Goal: Task Accomplishment & Management: Use online tool/utility

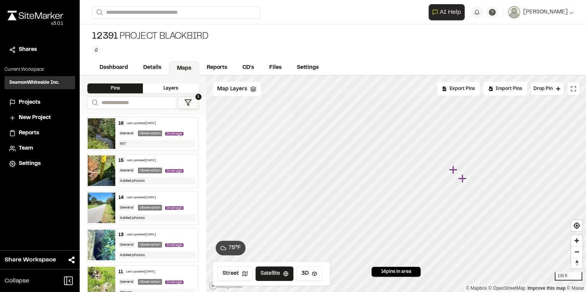
click at [462, 177] on icon "Map marker" at bounding box center [462, 178] width 8 height 8
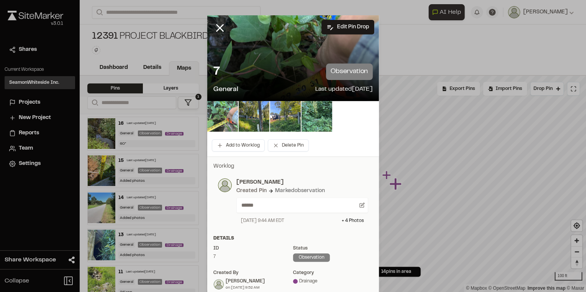
click at [219, 118] on img at bounding box center [222, 116] width 31 height 31
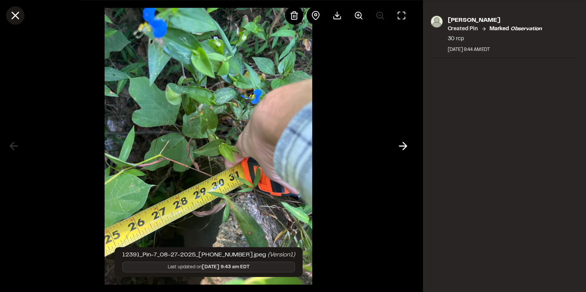
click at [18, 18] on line at bounding box center [15, 15] width 7 height 7
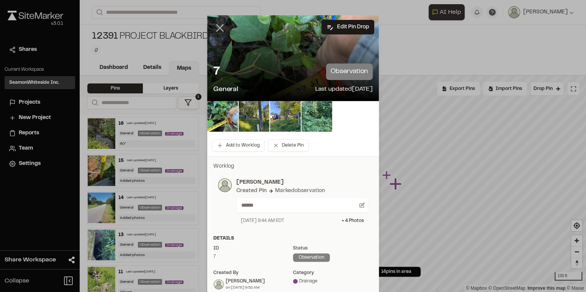
click at [218, 30] on icon at bounding box center [219, 27] width 13 height 13
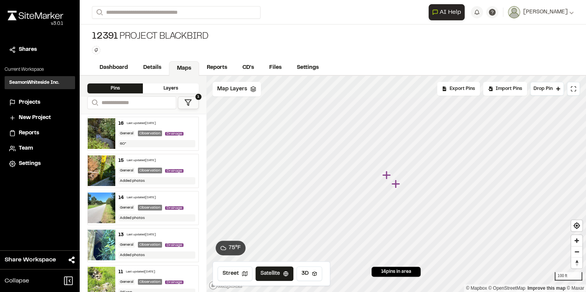
click at [386, 176] on icon "Map marker" at bounding box center [386, 175] width 8 height 8
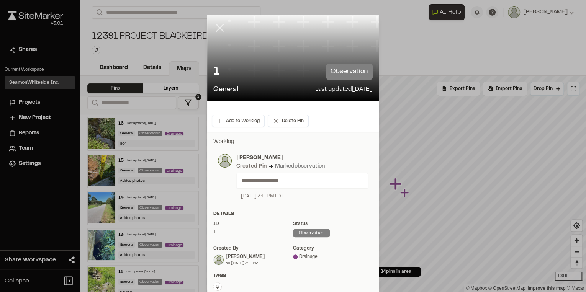
click at [216, 24] on icon at bounding box center [219, 27] width 13 height 13
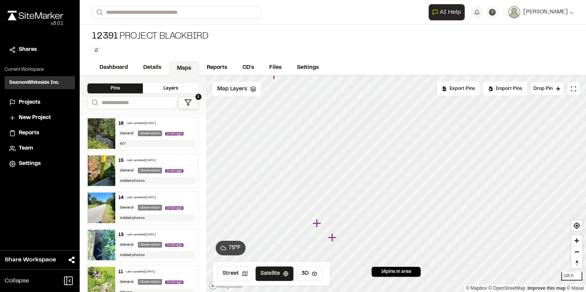
click at [315, 223] on icon "Map marker" at bounding box center [316, 223] width 8 height 8
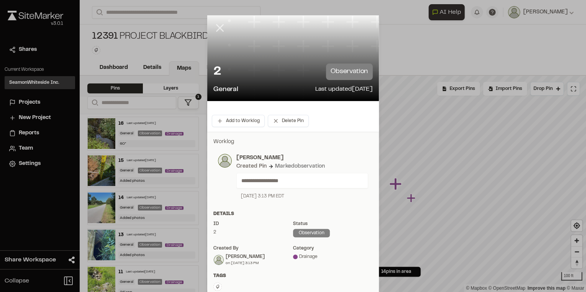
click at [219, 28] on icon at bounding box center [219, 27] width 13 height 13
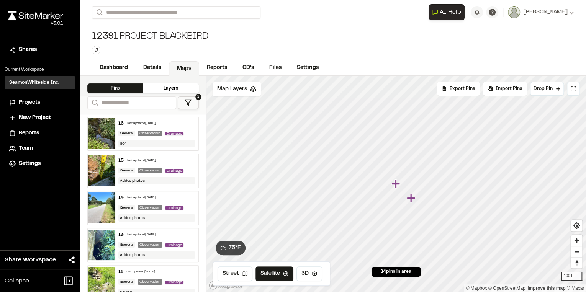
click at [411, 197] on icon "Map marker" at bounding box center [412, 199] width 10 height 10
click at [410, 201] on icon "Map marker" at bounding box center [409, 198] width 8 height 8
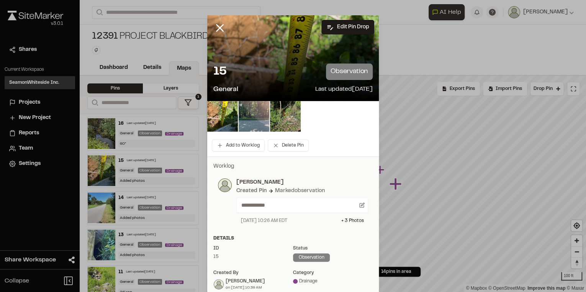
click at [219, 28] on icon at bounding box center [219, 27] width 13 height 13
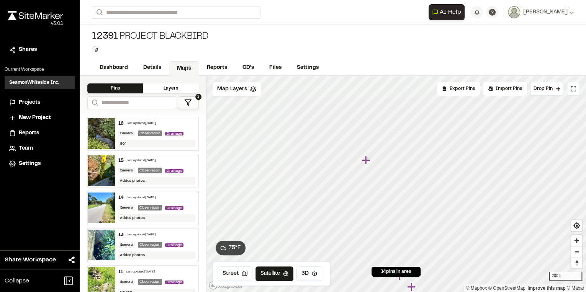
click at [365, 159] on icon "Map marker" at bounding box center [366, 161] width 10 height 10
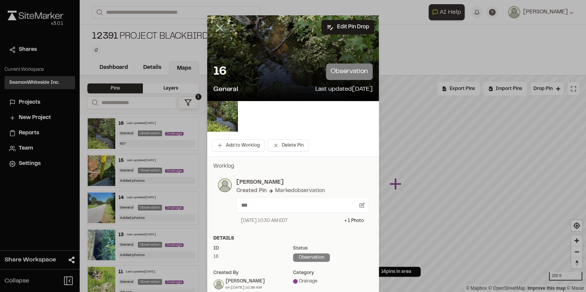
click at [217, 26] on line at bounding box center [220, 28] width 7 height 7
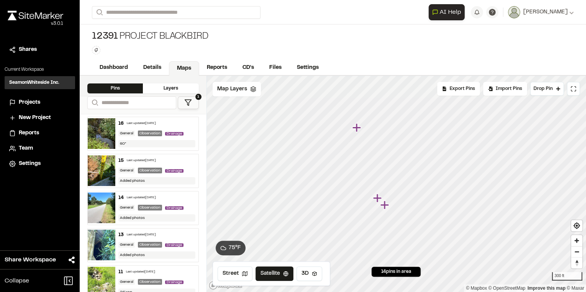
click at [357, 129] on icon "Map marker" at bounding box center [356, 127] width 8 height 8
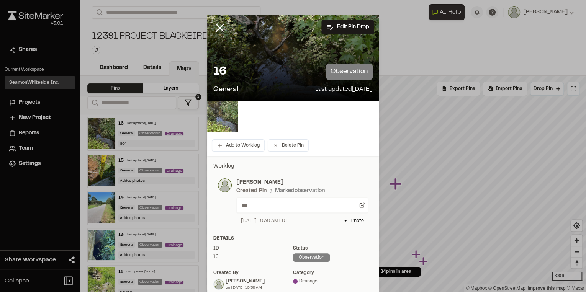
click at [220, 117] on img at bounding box center [222, 116] width 31 height 31
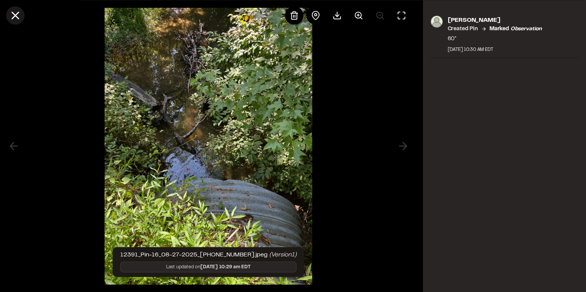
click at [12, 14] on icon at bounding box center [15, 15] width 13 height 13
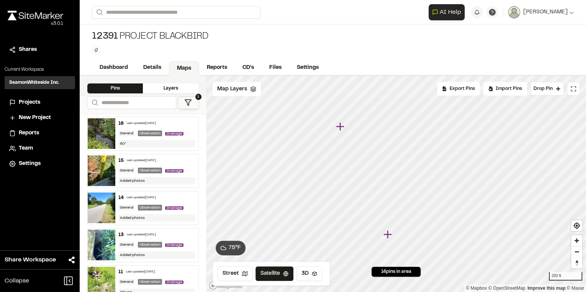
click at [339, 127] on icon "Map marker" at bounding box center [340, 126] width 8 height 8
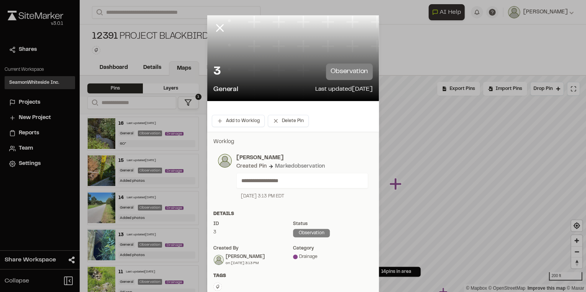
drag, startPoint x: 210, startPoint y: 26, endPoint x: 223, endPoint y: 37, distance: 16.6
click at [210, 26] on div at bounding box center [225, 33] width 37 height 37
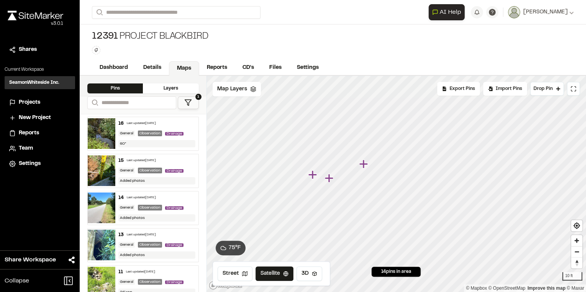
click at [314, 176] on icon "Map marker" at bounding box center [312, 175] width 8 height 8
click at [411, 188] on icon "Map marker" at bounding box center [411, 187] width 8 height 8
click at [431, 170] on icon "Map marker" at bounding box center [430, 170] width 8 height 8
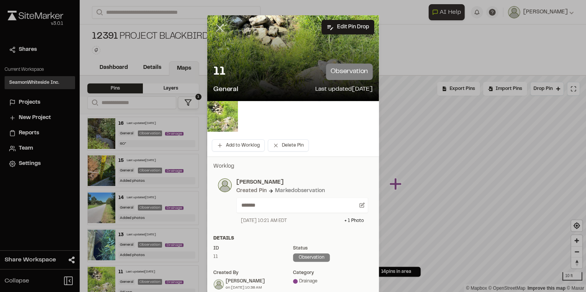
click at [221, 29] on icon at bounding box center [219, 27] width 13 height 13
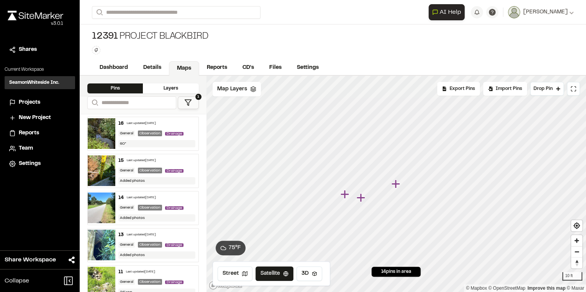
click at [399, 184] on icon "Map marker" at bounding box center [395, 184] width 8 height 8
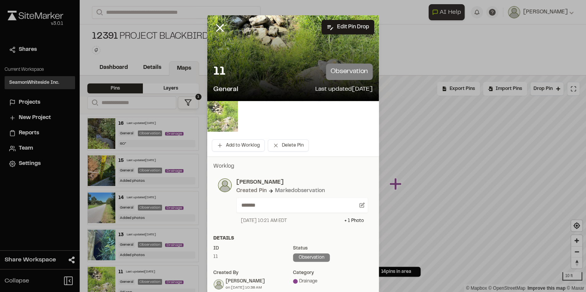
click at [218, 115] on img at bounding box center [222, 116] width 31 height 31
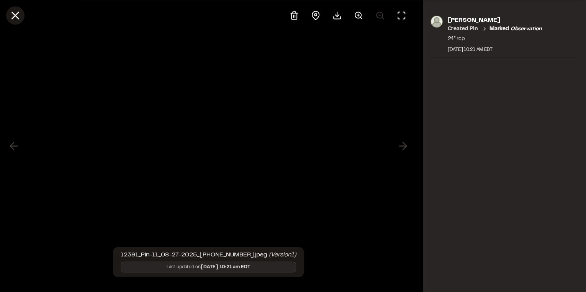
click at [11, 14] on icon at bounding box center [15, 15] width 13 height 13
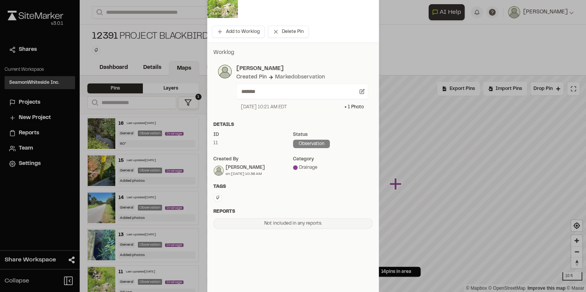
scroll to position [124, 0]
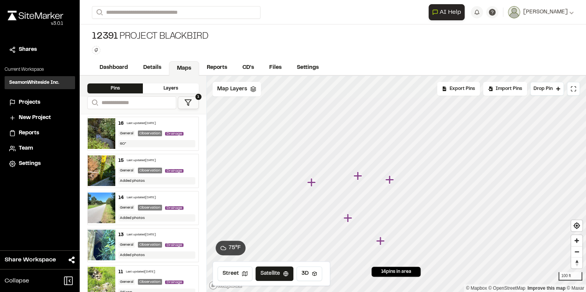
click at [360, 177] on icon "Map marker" at bounding box center [357, 176] width 8 height 8
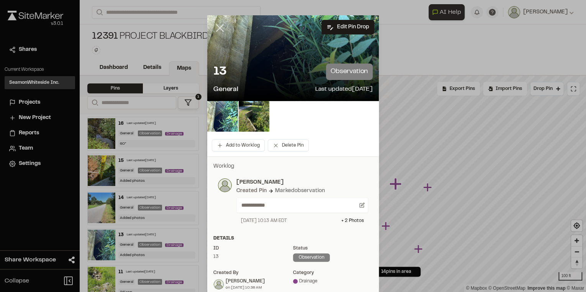
click at [217, 29] on line at bounding box center [220, 28] width 7 height 7
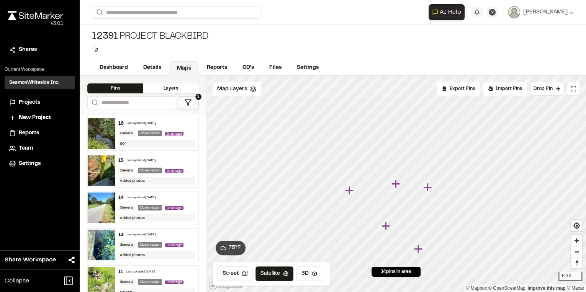
click at [428, 188] on icon "Map marker" at bounding box center [427, 187] width 8 height 8
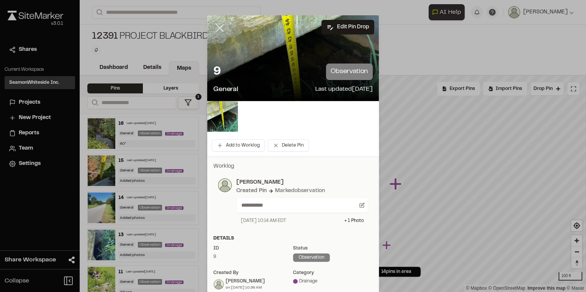
click at [219, 28] on icon at bounding box center [219, 27] width 13 height 13
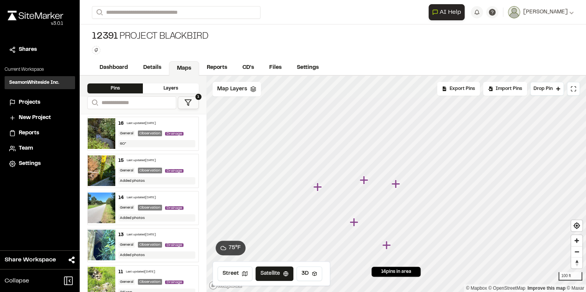
click at [365, 180] on icon "Map marker" at bounding box center [364, 180] width 8 height 8
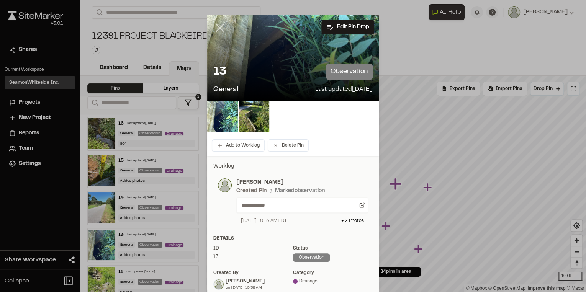
click at [217, 29] on line at bounding box center [220, 28] width 7 height 7
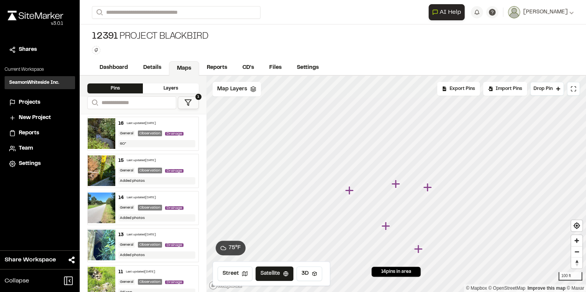
click at [429, 187] on icon "Map marker" at bounding box center [427, 187] width 8 height 8
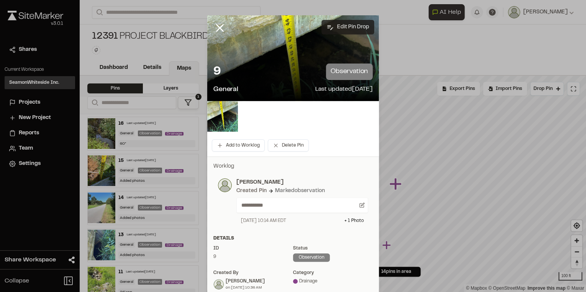
click at [350, 23] on button "Edit Pin Drop" at bounding box center [348, 27] width 53 height 15
select select "*"
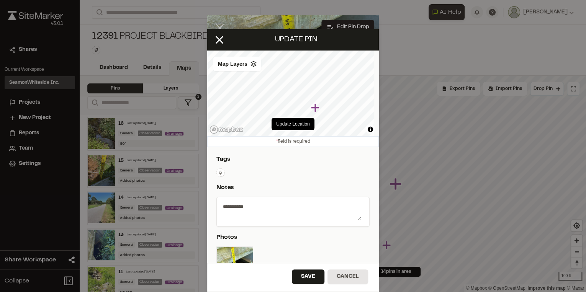
click at [220, 43] on icon at bounding box center [219, 39] width 13 height 13
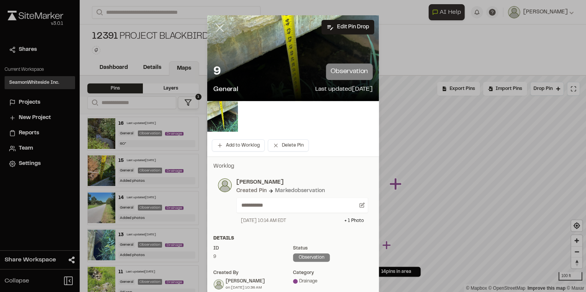
click at [217, 30] on line at bounding box center [220, 28] width 7 height 7
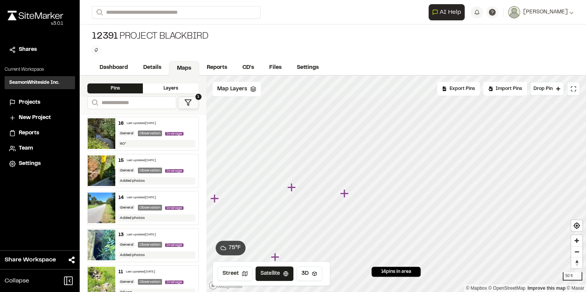
click at [344, 196] on icon "Map marker" at bounding box center [344, 193] width 8 height 8
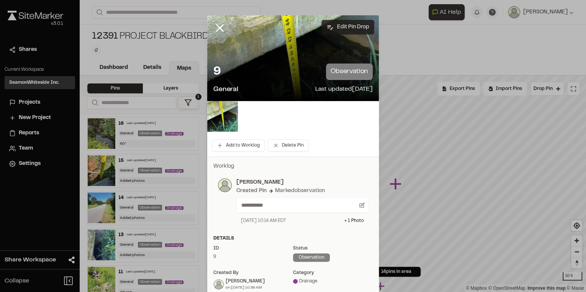
click at [347, 26] on button "Edit Pin Drop" at bounding box center [348, 27] width 53 height 15
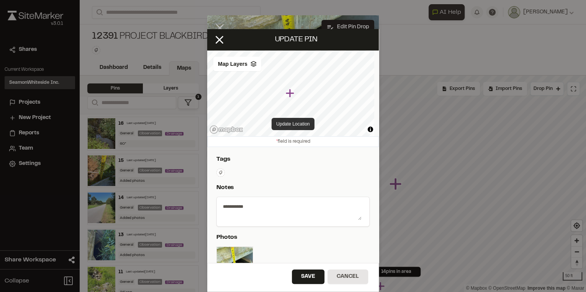
click at [298, 124] on button "Update Location" at bounding box center [293, 124] width 43 height 12
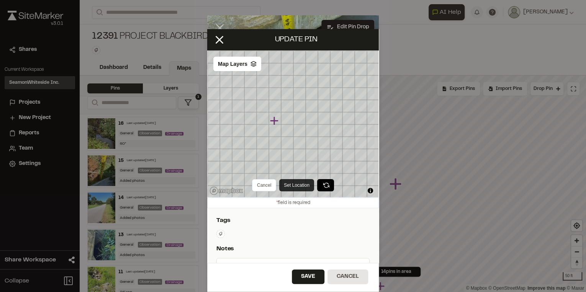
click at [293, 187] on button "Set Location" at bounding box center [296, 185] width 35 height 12
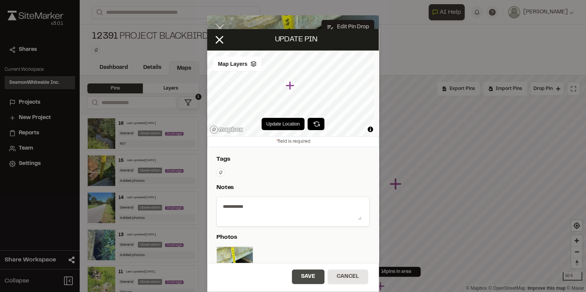
click at [310, 276] on button "Save" at bounding box center [308, 277] width 33 height 15
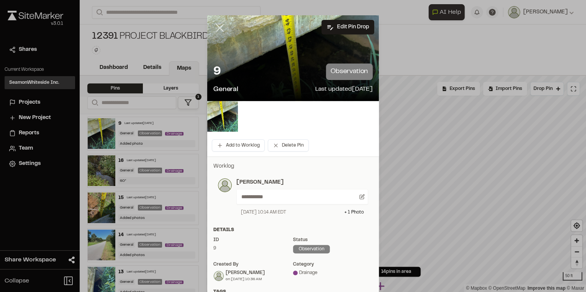
click at [218, 28] on line at bounding box center [220, 28] width 7 height 7
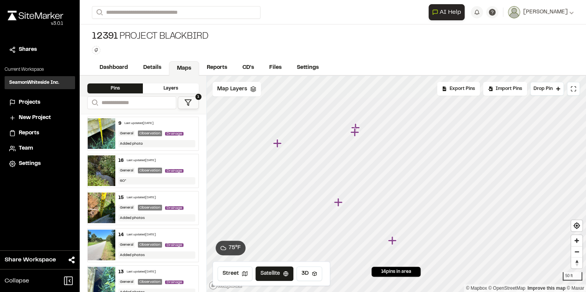
click at [278, 143] on icon "Map marker" at bounding box center [277, 143] width 8 height 8
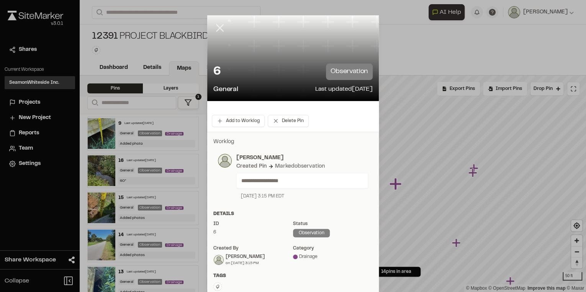
click at [222, 32] on icon at bounding box center [219, 27] width 13 height 13
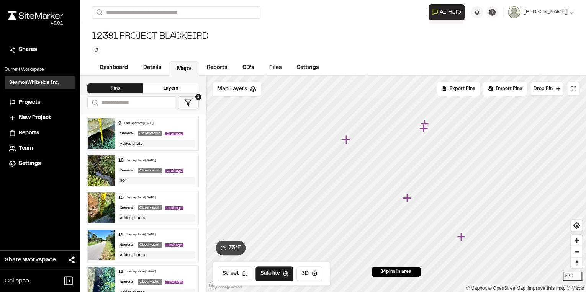
click at [408, 197] on icon "Map marker" at bounding box center [407, 198] width 8 height 8
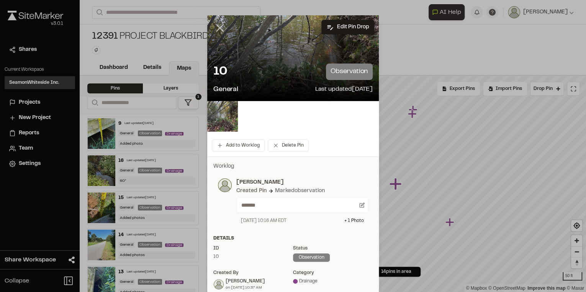
click at [213, 26] on icon at bounding box center [219, 27] width 13 height 13
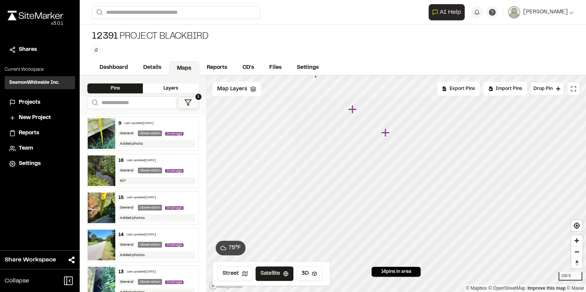
click at [385, 135] on icon "Map marker" at bounding box center [385, 132] width 8 height 8
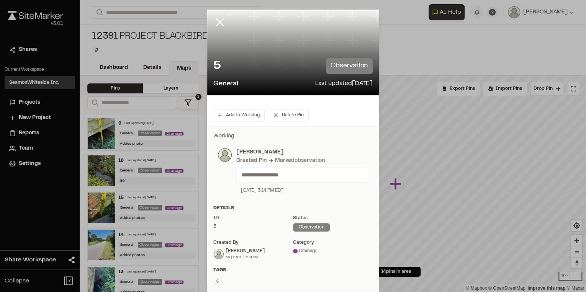
scroll to position [0, 0]
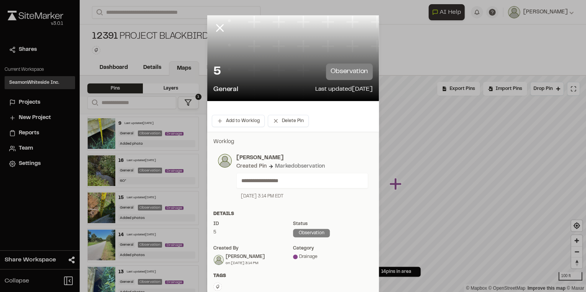
click at [217, 31] on icon at bounding box center [219, 27] width 13 height 13
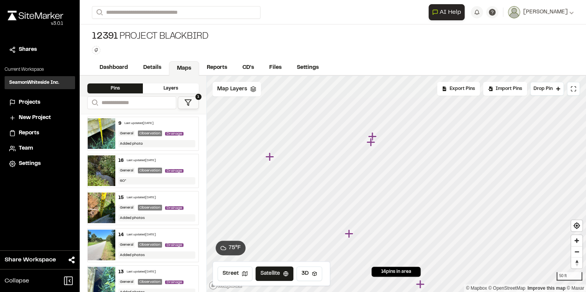
click at [372, 138] on icon "Map marker" at bounding box center [371, 143] width 10 height 10
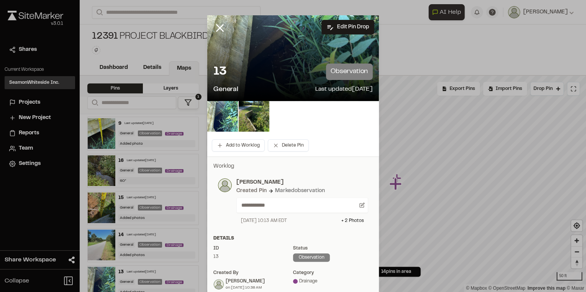
click at [220, 24] on icon at bounding box center [219, 27] width 13 height 13
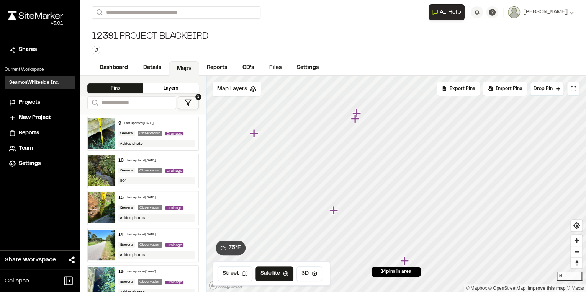
click at [356, 115] on icon "Map marker" at bounding box center [355, 119] width 8 height 8
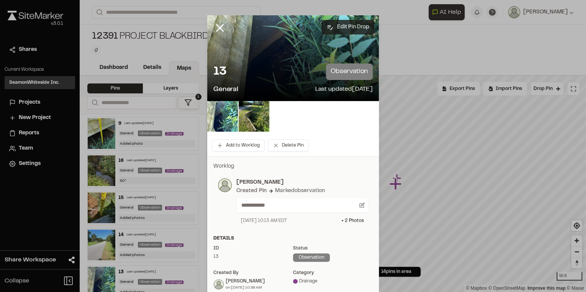
click at [357, 24] on button "Edit Pin Drop" at bounding box center [348, 27] width 53 height 15
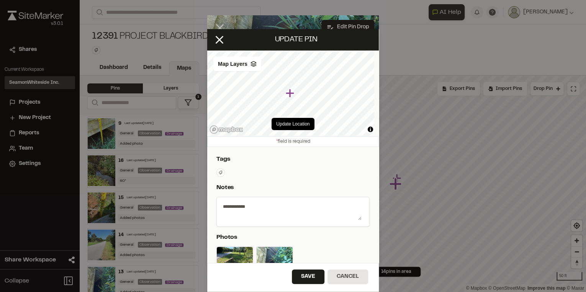
click at [289, 123] on button "Update Location" at bounding box center [293, 124] width 43 height 12
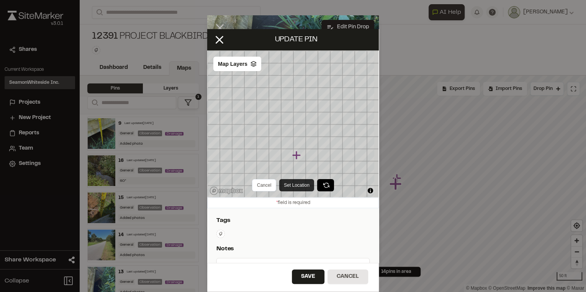
click at [296, 187] on button "Set Location" at bounding box center [296, 185] width 35 height 12
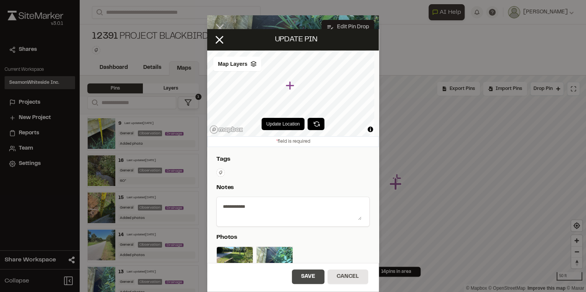
click at [313, 277] on button "Save" at bounding box center [308, 277] width 33 height 15
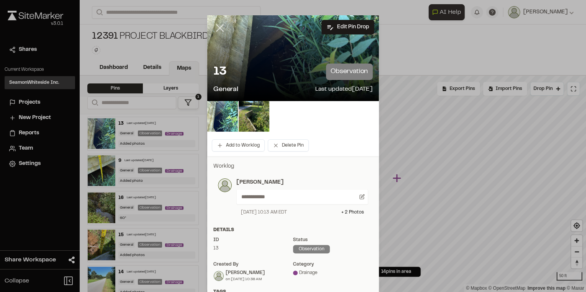
click at [218, 25] on icon at bounding box center [219, 27] width 13 height 13
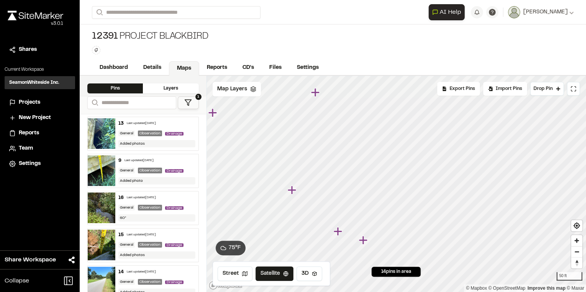
click at [316, 97] on icon "Map marker" at bounding box center [315, 92] width 8 height 8
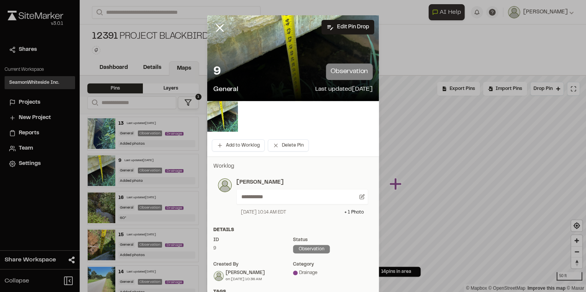
click at [349, 64] on p "observation" at bounding box center [349, 72] width 47 height 16
click at [348, 30] on button "Edit Pin Drop" at bounding box center [348, 27] width 53 height 15
select select "*"
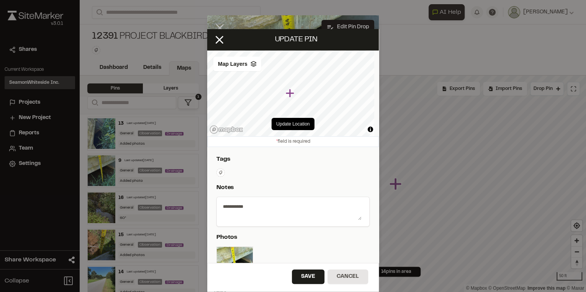
click at [293, 131] on div "Update Location" at bounding box center [293, 124] width 172 height 25
click at [292, 126] on button "Update Location" at bounding box center [293, 124] width 43 height 12
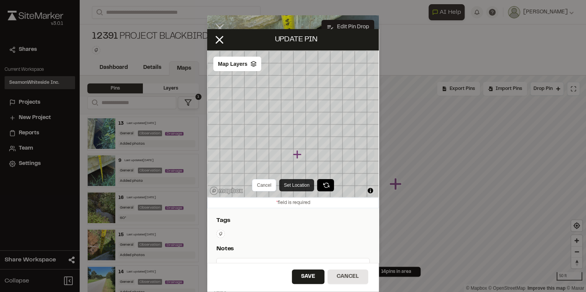
click at [301, 181] on button "Set Location" at bounding box center [296, 185] width 35 height 12
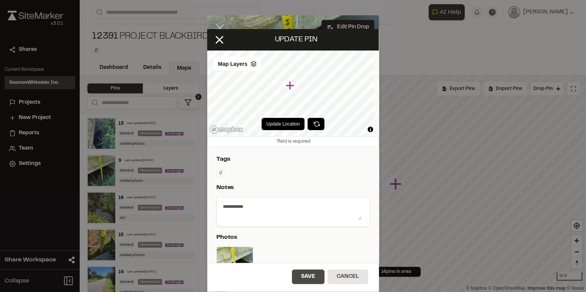
click at [307, 271] on button "Save" at bounding box center [308, 277] width 33 height 15
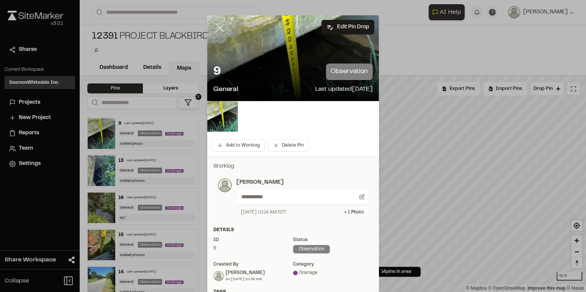
click at [217, 28] on line at bounding box center [220, 28] width 7 height 7
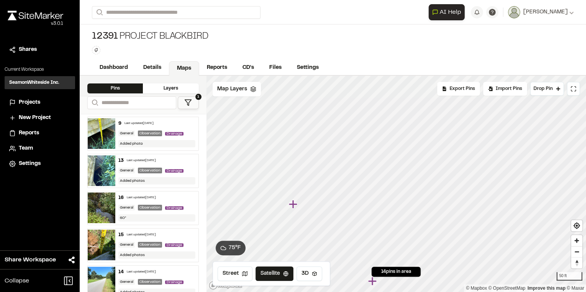
click at [292, 205] on icon "Map marker" at bounding box center [293, 204] width 8 height 8
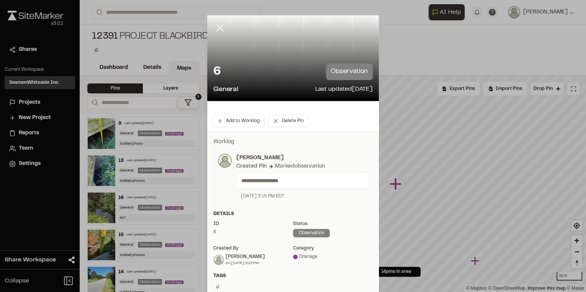
click at [221, 29] on icon at bounding box center [219, 27] width 13 height 13
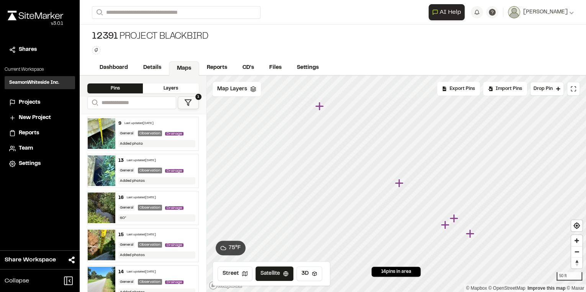
click at [399, 183] on icon "Map marker" at bounding box center [399, 183] width 8 height 8
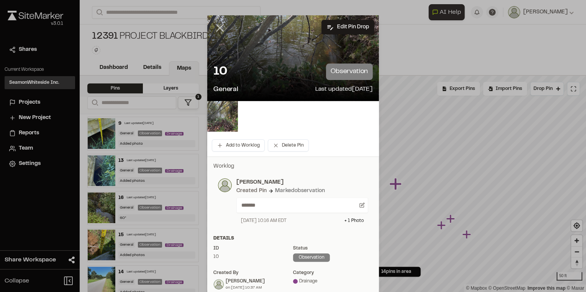
click at [216, 28] on icon at bounding box center [219, 27] width 13 height 13
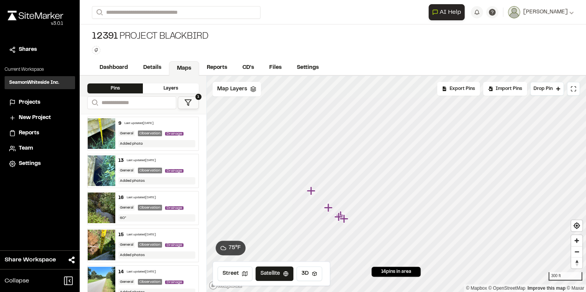
click at [347, 220] on icon "Map marker" at bounding box center [344, 219] width 8 height 8
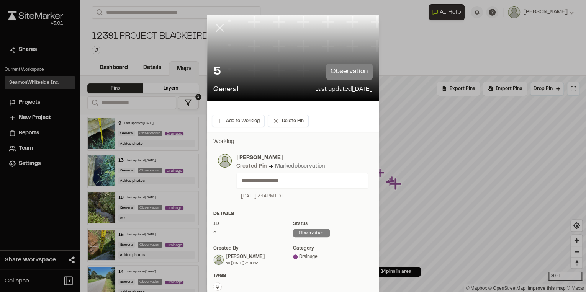
click at [221, 29] on icon at bounding box center [219, 27] width 13 height 13
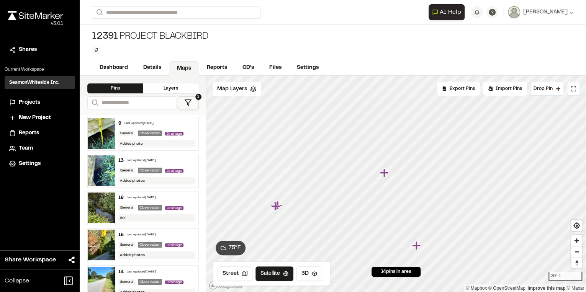
click at [415, 248] on icon "Map marker" at bounding box center [416, 245] width 8 height 8
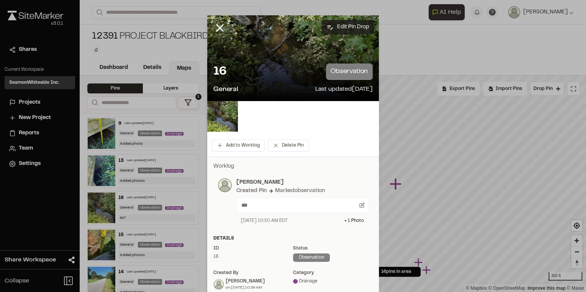
click at [347, 23] on button "Edit Pin Drop" at bounding box center [348, 27] width 53 height 15
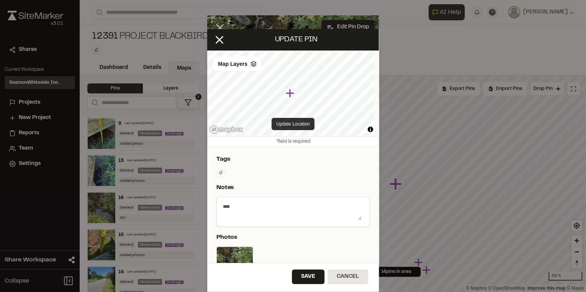
click at [294, 123] on button "Update Location" at bounding box center [293, 124] width 43 height 12
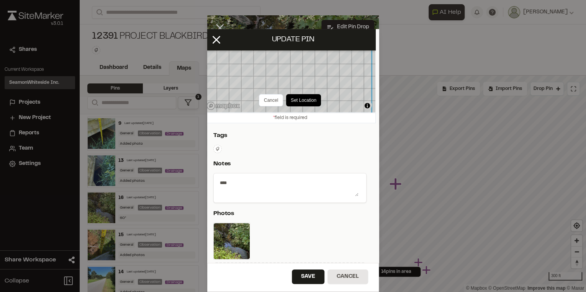
scroll to position [28, 3]
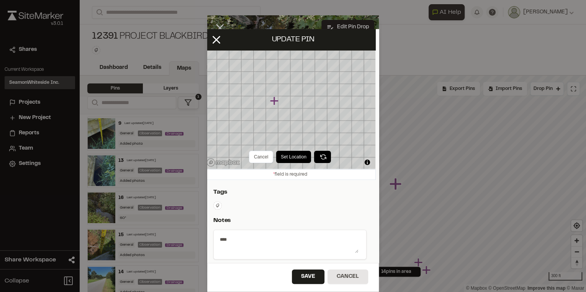
click at [293, 157] on button "Set Location" at bounding box center [293, 157] width 35 height 12
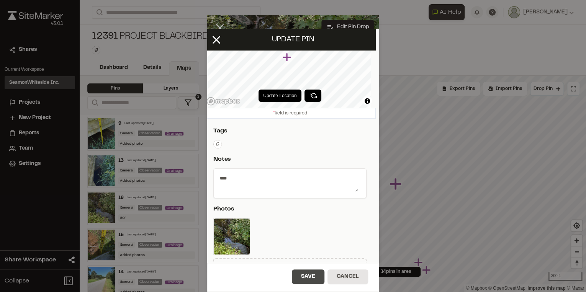
click at [312, 276] on button "Save" at bounding box center [308, 277] width 33 height 15
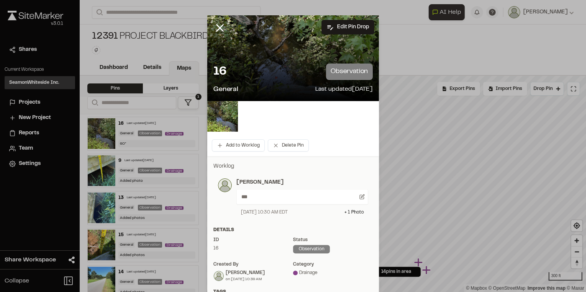
click at [220, 30] on line at bounding box center [220, 28] width 7 height 7
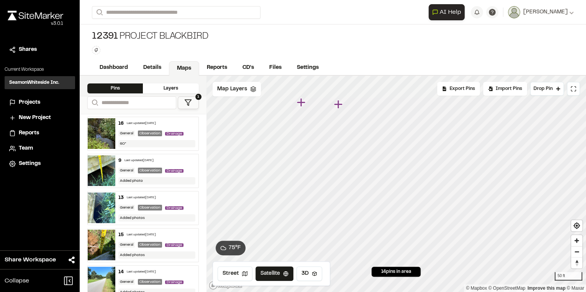
click at [304, 105] on icon "Map marker" at bounding box center [302, 103] width 10 height 10
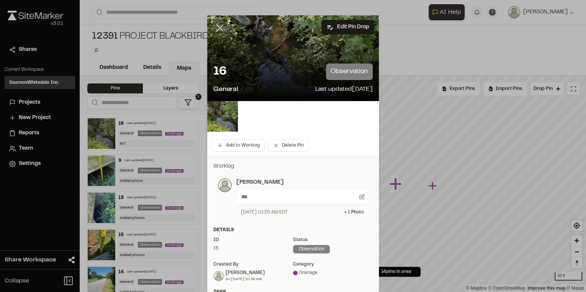
click at [217, 26] on icon at bounding box center [219, 27] width 13 height 13
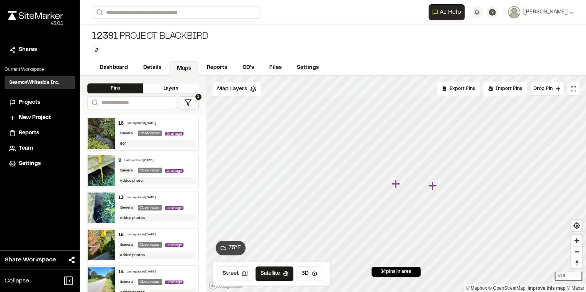
click at [394, 185] on icon "Map marker" at bounding box center [395, 184] width 8 height 8
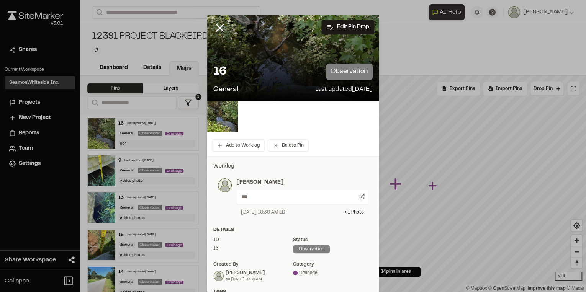
click at [343, 74] on p "observation" at bounding box center [349, 72] width 47 height 16
click at [348, 21] on button "Edit Pin Drop" at bounding box center [348, 27] width 53 height 15
select select "*"
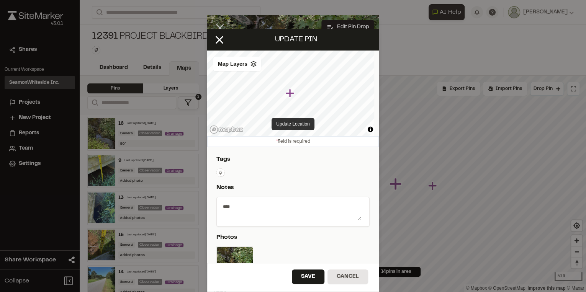
click at [293, 122] on button "Update Location" at bounding box center [293, 124] width 43 height 12
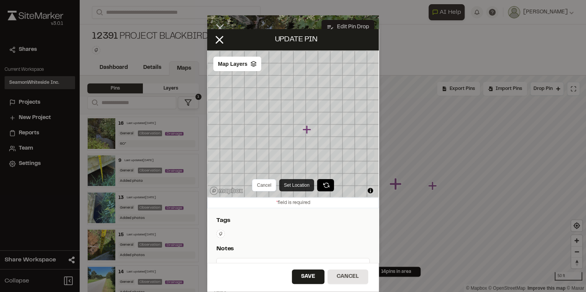
click at [299, 183] on button "Set Location" at bounding box center [296, 185] width 35 height 12
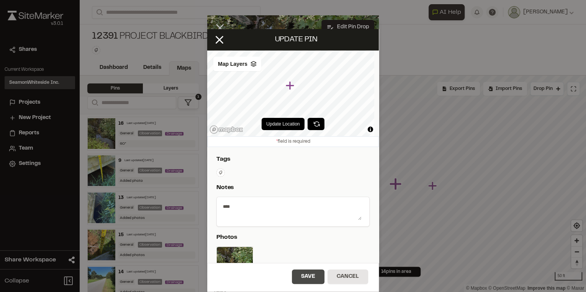
click at [315, 276] on button "Save" at bounding box center [308, 277] width 33 height 15
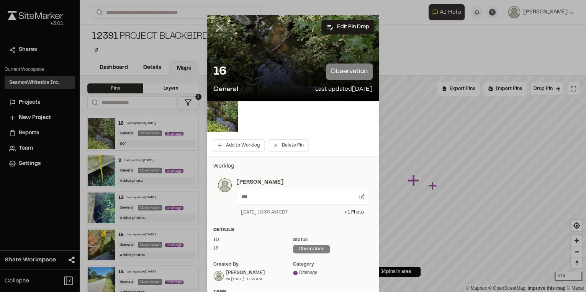
click at [215, 24] on icon at bounding box center [219, 27] width 13 height 13
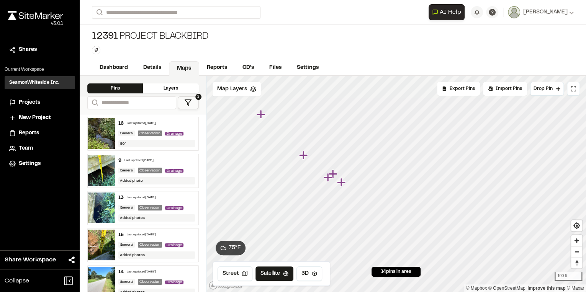
click at [259, 114] on icon "Map marker" at bounding box center [260, 114] width 8 height 8
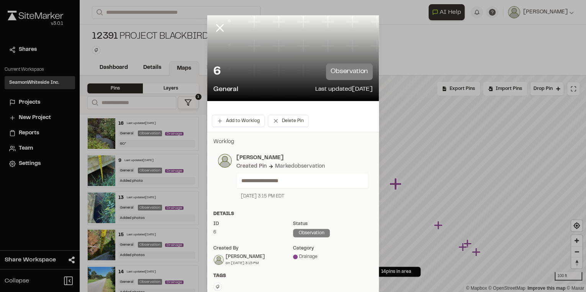
drag, startPoint x: 225, startPoint y: 30, endPoint x: 243, endPoint y: 55, distance: 31.2
click at [224, 32] on div at bounding box center [225, 33] width 37 height 37
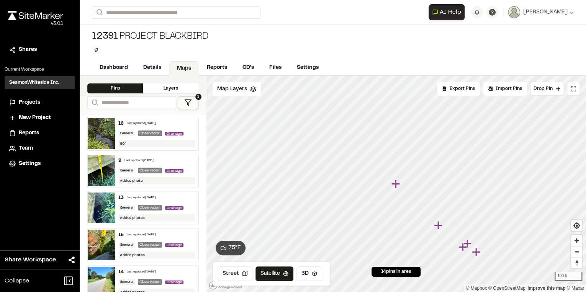
click at [439, 224] on icon "Map marker" at bounding box center [438, 225] width 8 height 8
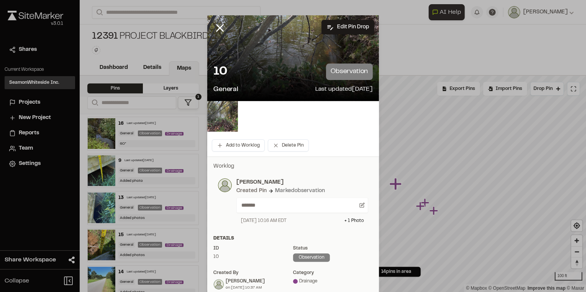
click at [222, 31] on icon at bounding box center [219, 27] width 13 height 13
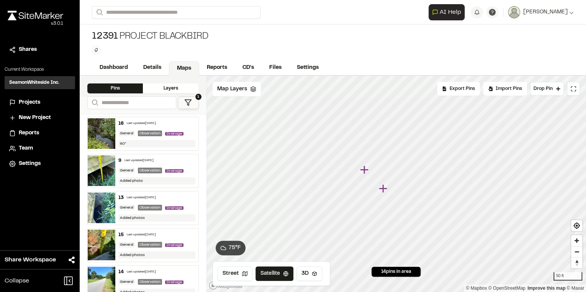
click at [381, 189] on icon "Map marker" at bounding box center [383, 188] width 8 height 8
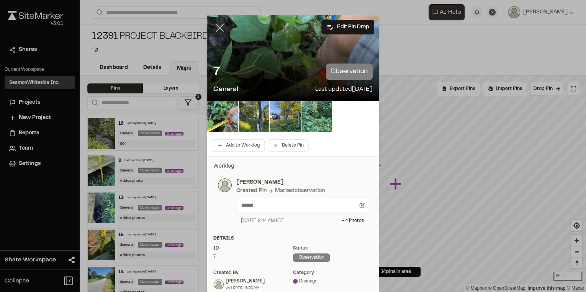
click at [218, 28] on line at bounding box center [220, 28] width 7 height 7
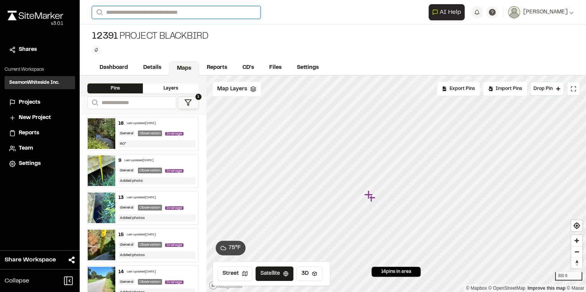
click at [184, 9] on input "Search" at bounding box center [176, 12] width 169 height 13
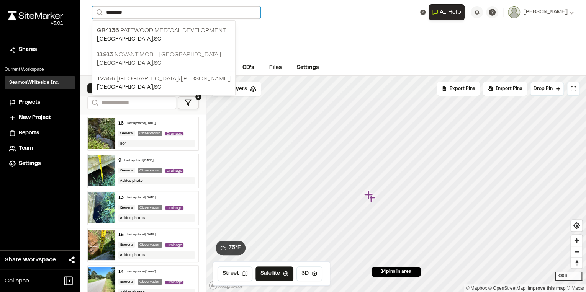
type input "********"
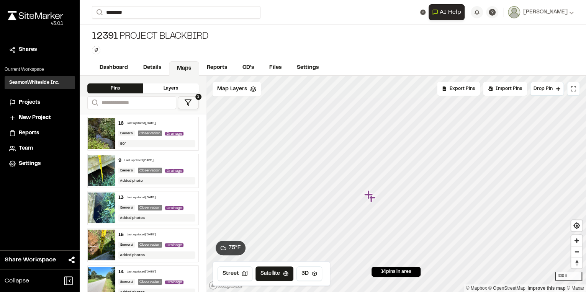
click at [161, 65] on p "[GEOGRAPHIC_DATA] , [GEOGRAPHIC_DATA]" at bounding box center [164, 63] width 134 height 8
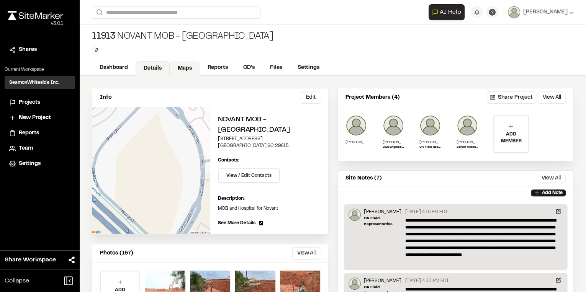
click at [180, 65] on link "Maps" at bounding box center [185, 68] width 30 height 15
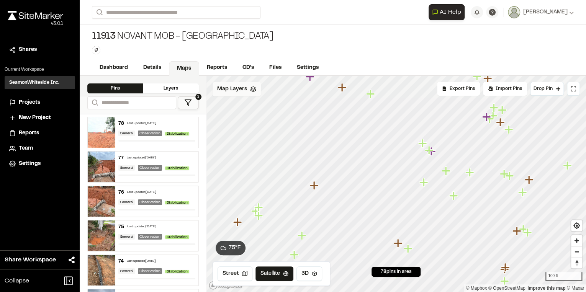
click at [228, 87] on span "Map Layers" at bounding box center [232, 89] width 30 height 8
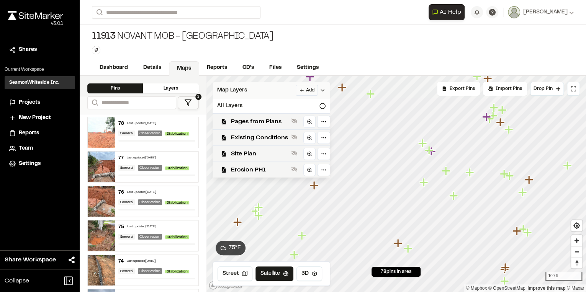
click at [313, 89] on html "Close sidebar v 3.0.1 Shares Current Workspace SeamonWhiteside Inc. SI Projects…" at bounding box center [293, 146] width 586 height 292
click at [279, 106] on link "Add Layer" at bounding box center [286, 105] width 57 height 13
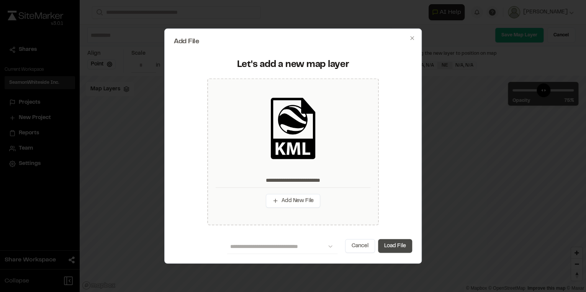
click at [404, 247] on button "Load File" at bounding box center [395, 247] width 34 height 14
type input "**********"
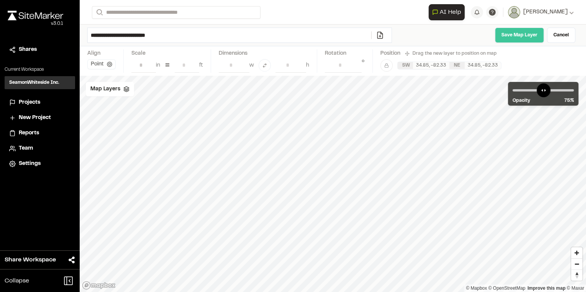
click at [518, 34] on link "Save Map Layer" at bounding box center [519, 35] width 49 height 15
